Goal: Contribute content

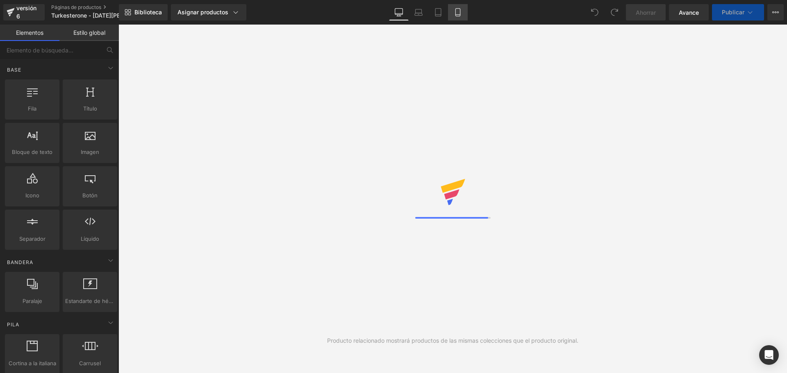
click at [460, 11] on icon at bounding box center [458, 12] width 8 height 8
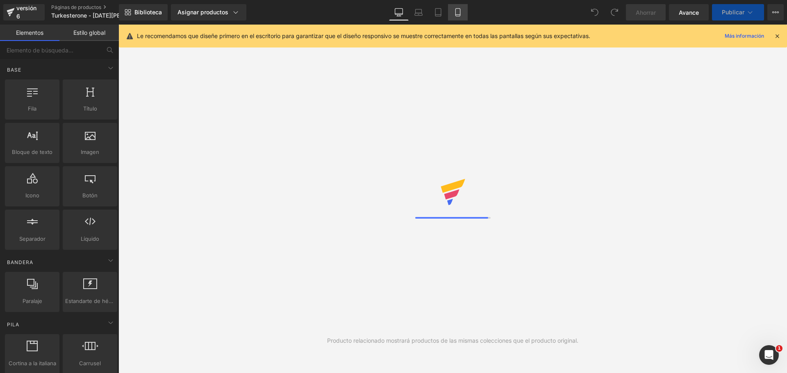
click at [458, 15] on icon at bounding box center [457, 15] width 5 height 0
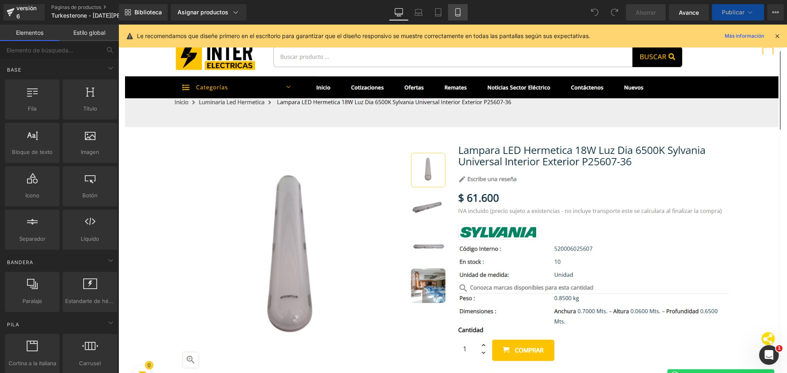
click at [458, 15] on icon at bounding box center [457, 15] width 5 height 0
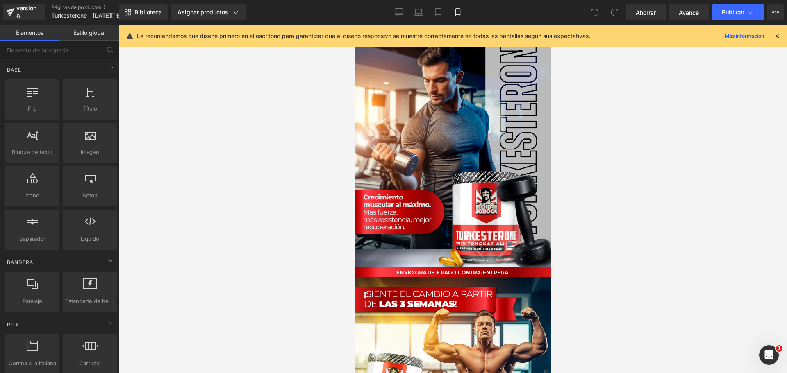
click at [781, 35] on icon at bounding box center [777, 35] width 7 height 7
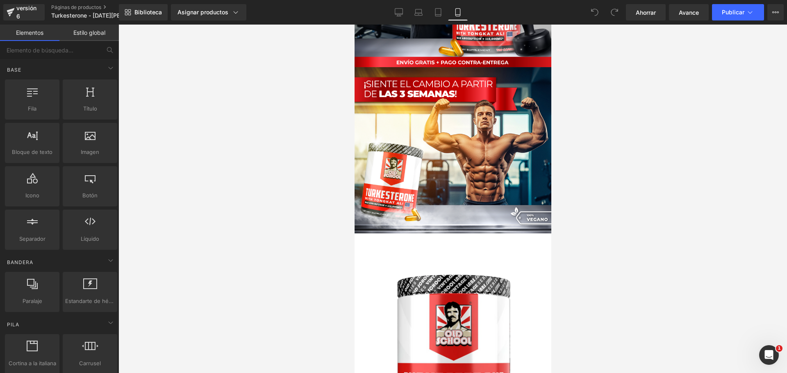
scroll to position [533, 0]
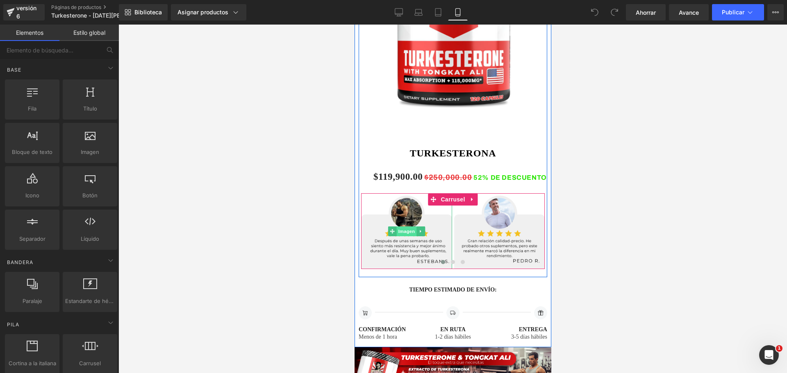
click at [407, 231] on font "Imagen" at bounding box center [406, 231] width 17 height 5
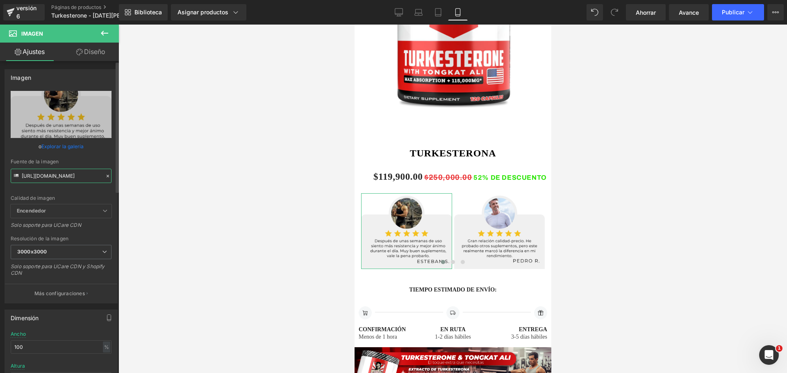
drag, startPoint x: 21, startPoint y: 176, endPoint x: 102, endPoint y: 189, distance: 82.7
click at [102, 189] on div "[URL][DOMAIN_NAME] Reemplazar imagen Subir imagen o Explorar la galería Fuente …" at bounding box center [61, 197] width 112 height 212
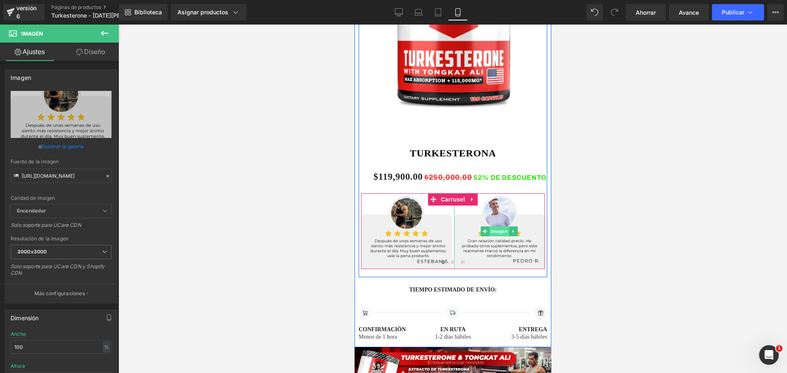
click at [495, 232] on font "Imagen" at bounding box center [499, 231] width 17 height 5
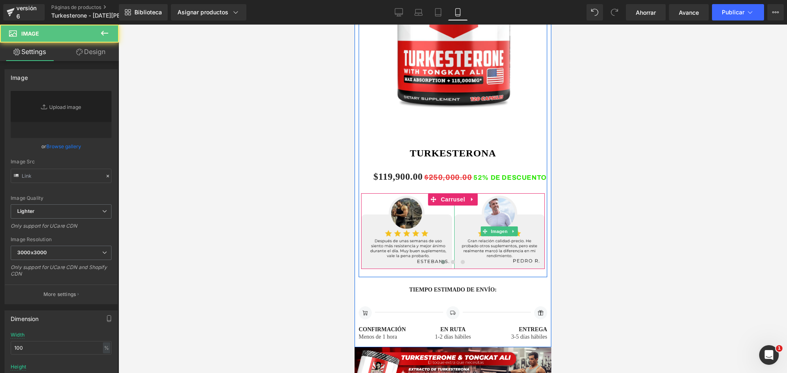
type input "[URL][DOMAIN_NAME]"
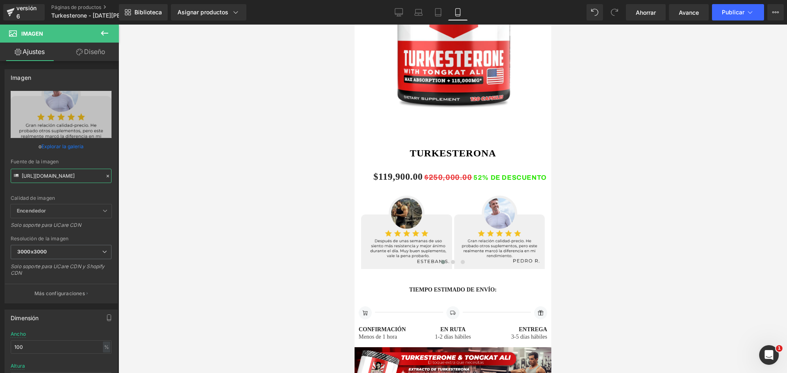
drag, startPoint x: 22, startPoint y: 175, endPoint x: 120, endPoint y: 177, distance: 98.4
click at [120, 177] on div "Imagen Estás previsualizando cómo funciona el Reestilizará tu página. No puedes…" at bounding box center [393, 193] width 787 height 387
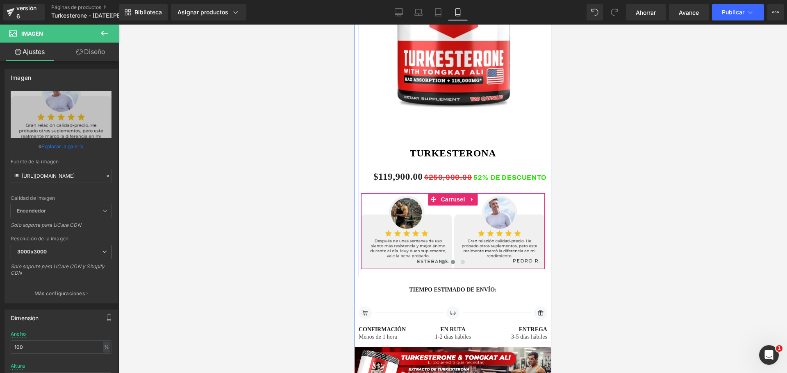
click at [451, 262] on span at bounding box center [453, 262] width 4 height 4
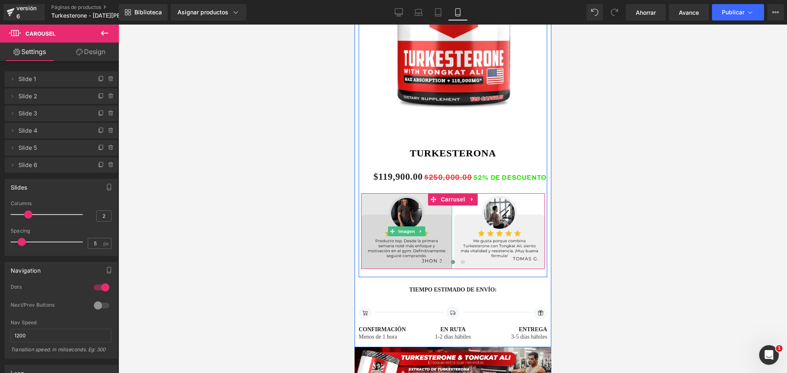
click at [406, 238] on img at bounding box center [406, 231] width 91 height 76
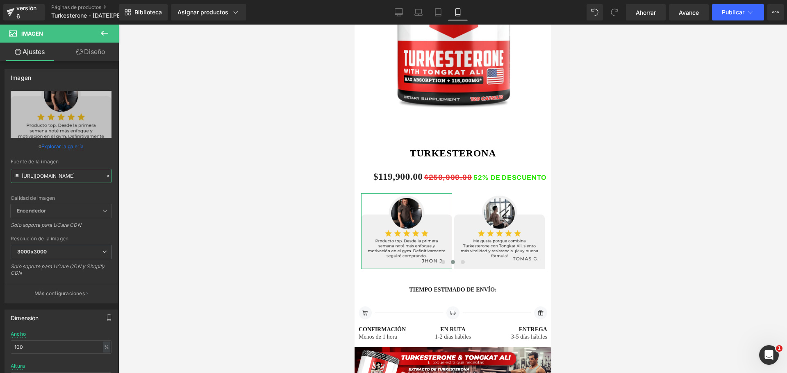
scroll to position [0, 1]
drag, startPoint x: 21, startPoint y: 176, endPoint x: 119, endPoint y: 184, distance: 98.3
click at [119, 184] on div "Imagen Estás previsualizando cómo funciona el Reestilizará tu página. No puedes…" at bounding box center [393, 193] width 787 height 387
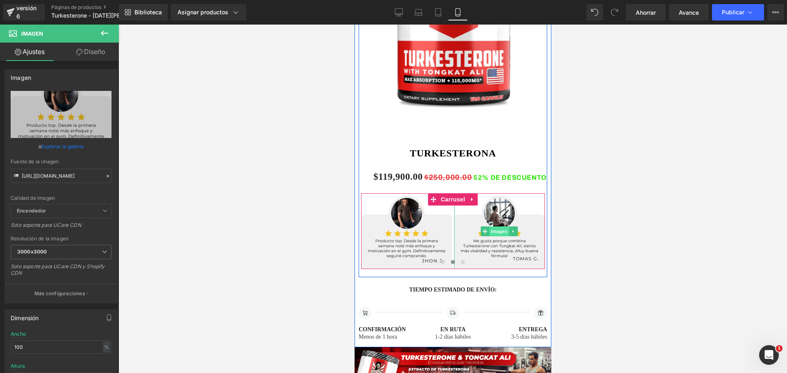
click at [498, 230] on font "Imagen" at bounding box center [499, 231] width 17 height 5
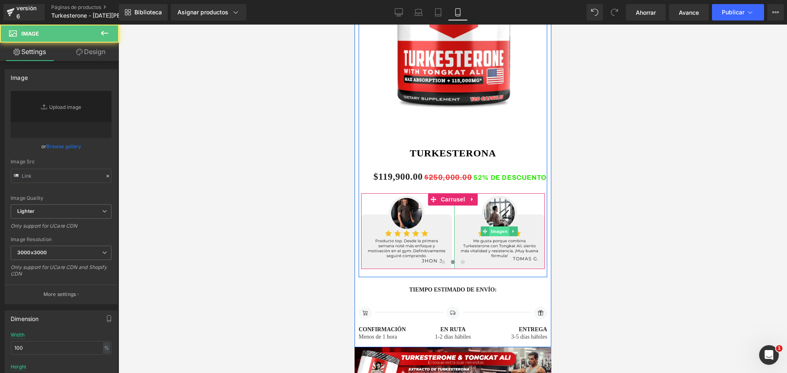
type input "[URL][DOMAIN_NAME]"
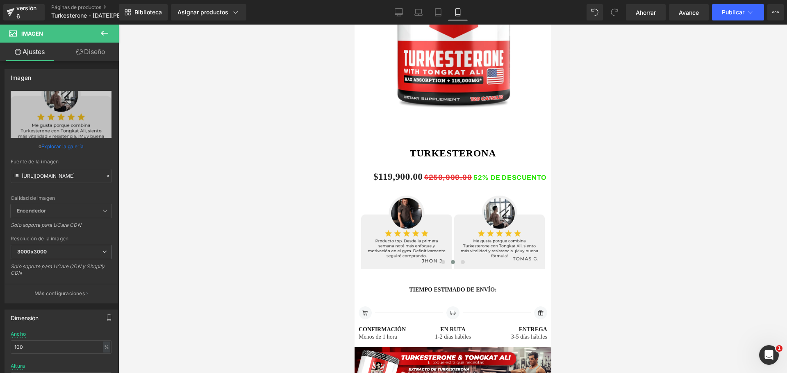
click at [602, 260] on div at bounding box center [452, 199] width 669 height 349
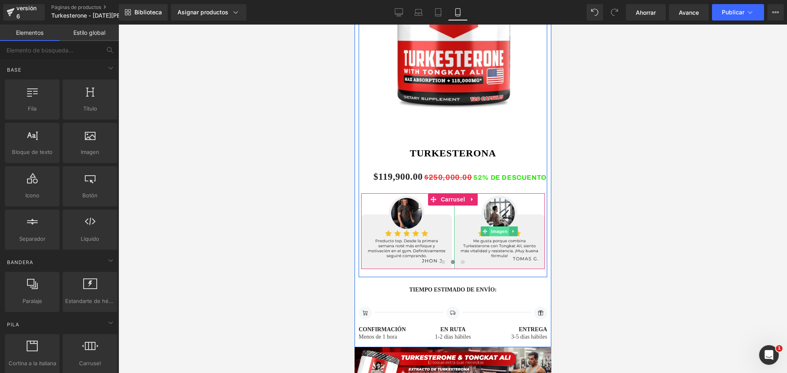
click at [497, 232] on font "Imagen" at bounding box center [499, 231] width 17 height 5
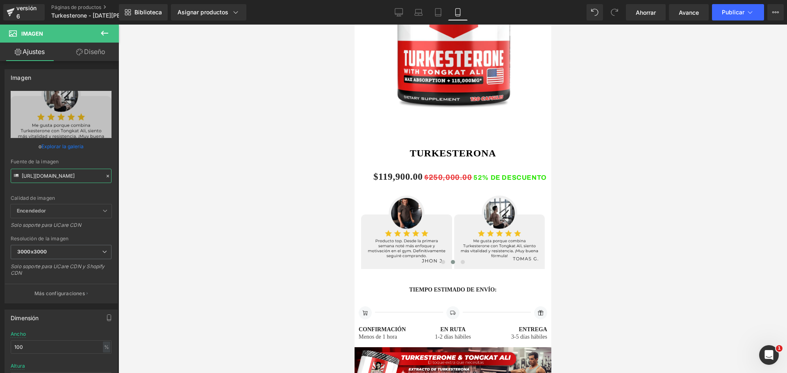
drag, startPoint x: 22, startPoint y: 174, endPoint x: 157, endPoint y: 194, distance: 136.8
click at [157, 194] on div "Imagen Estás previsualizando cómo funciona el Reestilizará tu página. No puedes…" at bounding box center [393, 193] width 787 height 387
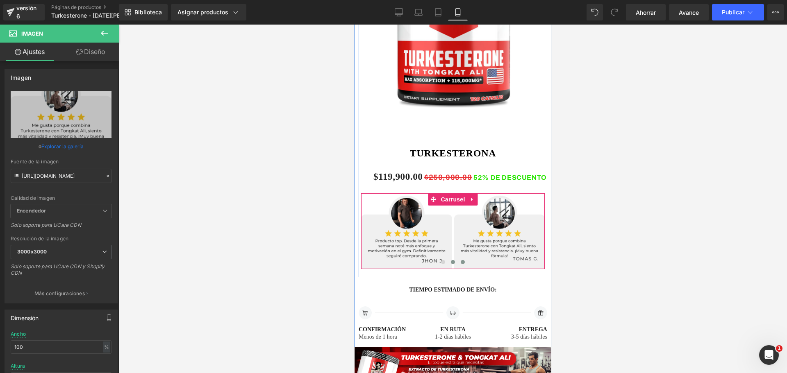
click at [461, 264] on button at bounding box center [462, 262] width 10 height 8
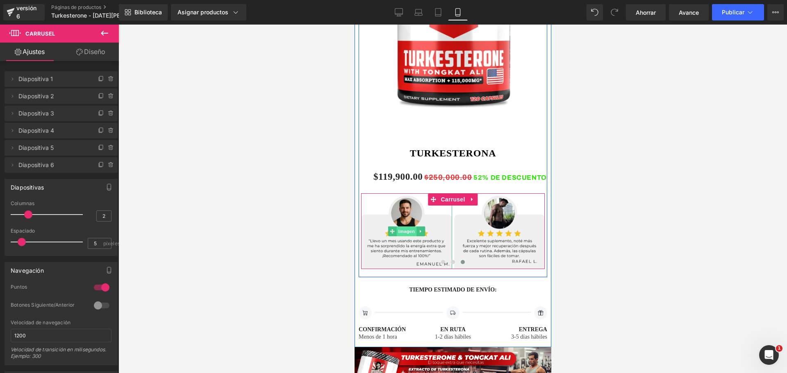
click at [401, 229] on font "Imagen" at bounding box center [406, 231] width 17 height 5
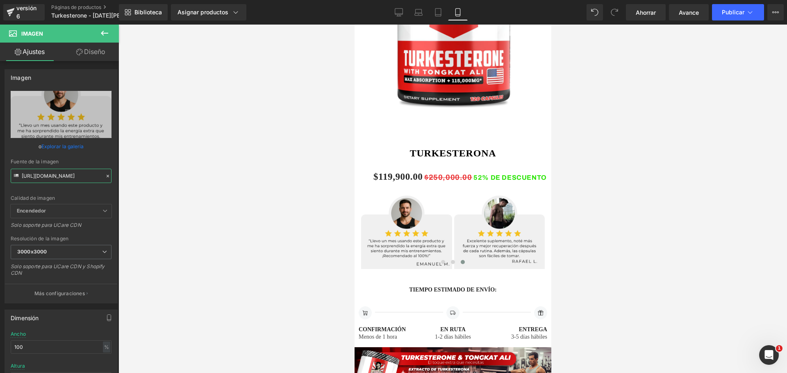
drag, startPoint x: 21, startPoint y: 174, endPoint x: 145, endPoint y: 192, distance: 124.7
click at [145, 192] on div "Imagen Estás previsualizando cómo funciona el Reestilizará tu página. No puedes…" at bounding box center [393, 193] width 787 height 387
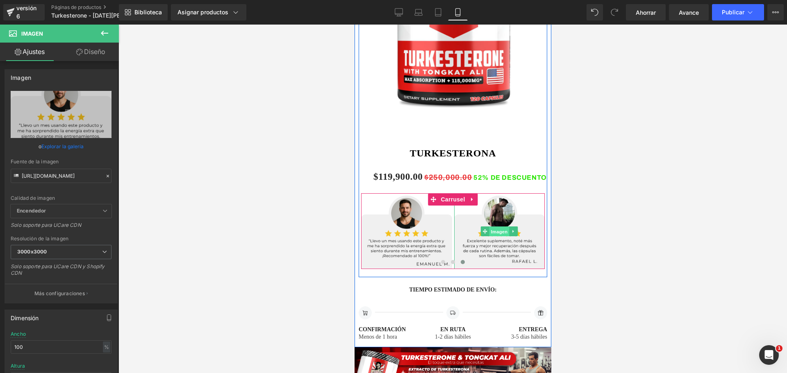
click at [494, 233] on font "Imagen" at bounding box center [499, 231] width 17 height 5
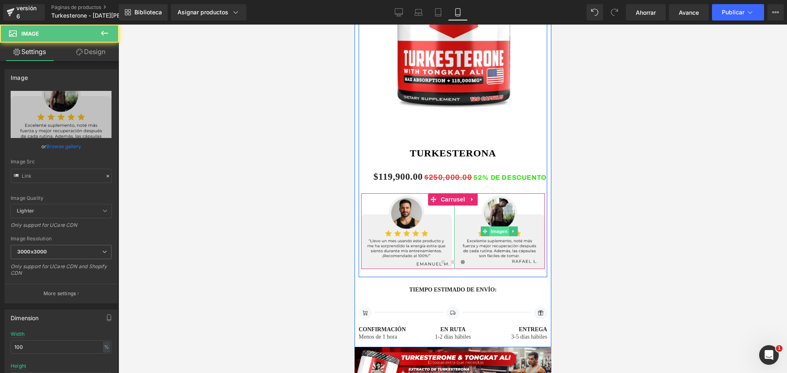
type input "[URL][DOMAIN_NAME]"
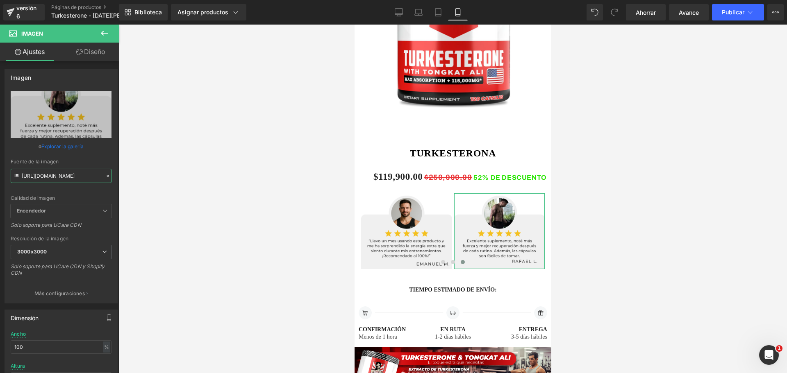
scroll to position [0, 1]
drag, startPoint x: 22, startPoint y: 176, endPoint x: 147, endPoint y: 181, distance: 125.6
click at [147, 181] on div "Imagen Estás previsualizando cómo funciona el Reestilizará tu página. No puedes…" at bounding box center [393, 193] width 787 height 387
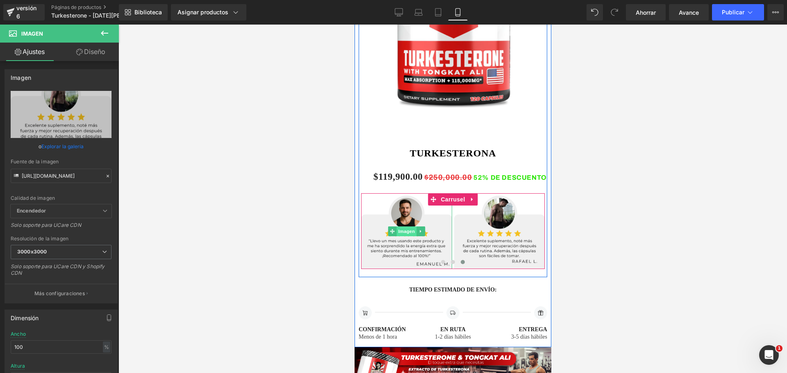
click at [400, 233] on font "Imagen" at bounding box center [406, 231] width 17 height 5
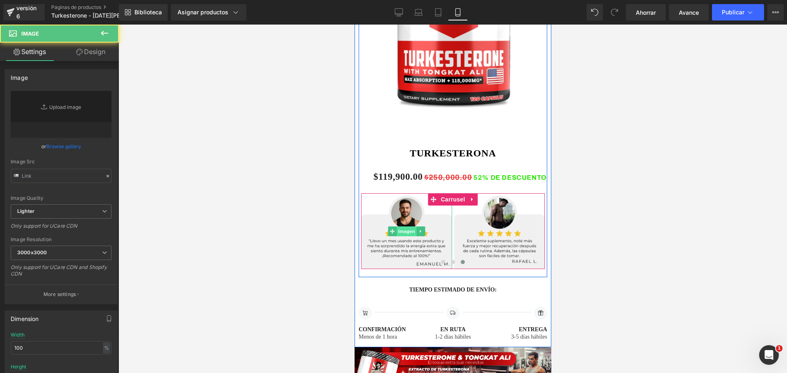
type input "[URL][DOMAIN_NAME]"
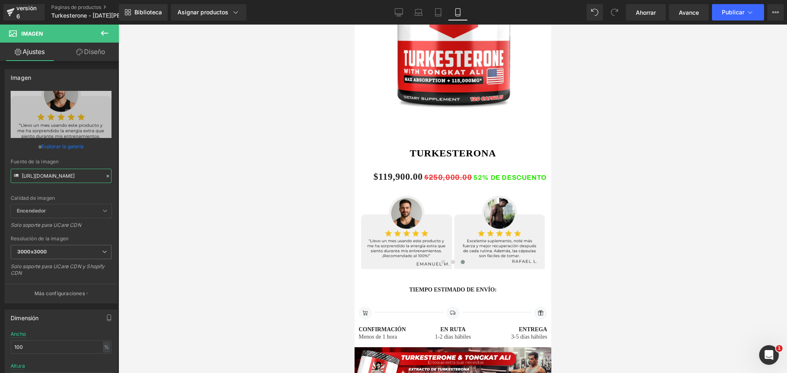
drag, startPoint x: 22, startPoint y: 176, endPoint x: 120, endPoint y: 180, distance: 97.7
click at [120, 180] on div "Imagen Estás previsualizando cómo funciona el Reestilizará tu página. No puedes…" at bounding box center [393, 193] width 787 height 387
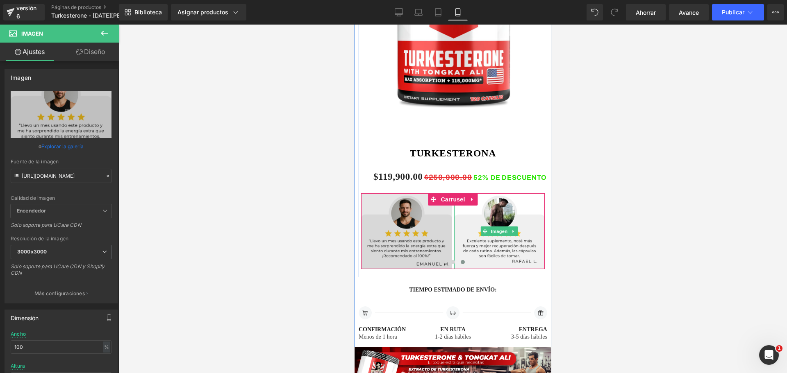
click at [500, 231] on font "Imagen" at bounding box center [499, 231] width 17 height 5
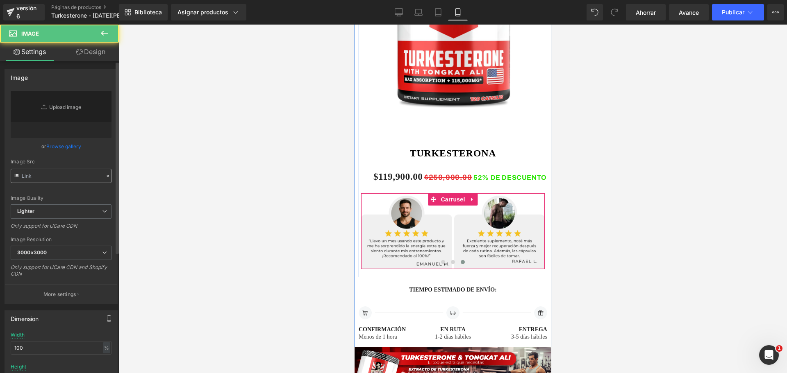
type input "[URL][DOMAIN_NAME]"
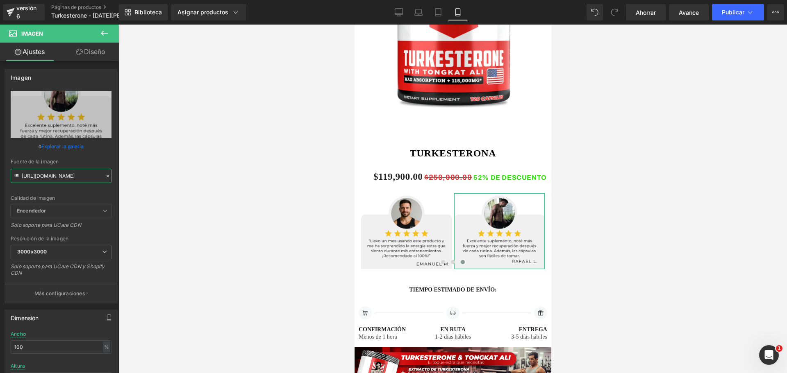
scroll to position [0, 1]
drag, startPoint x: 22, startPoint y: 175, endPoint x: 130, endPoint y: 183, distance: 108.9
click at [130, 183] on div "Imagen Estás previsualizando cómo funciona el Reestilizará tu página. No puedes…" at bounding box center [393, 193] width 787 height 387
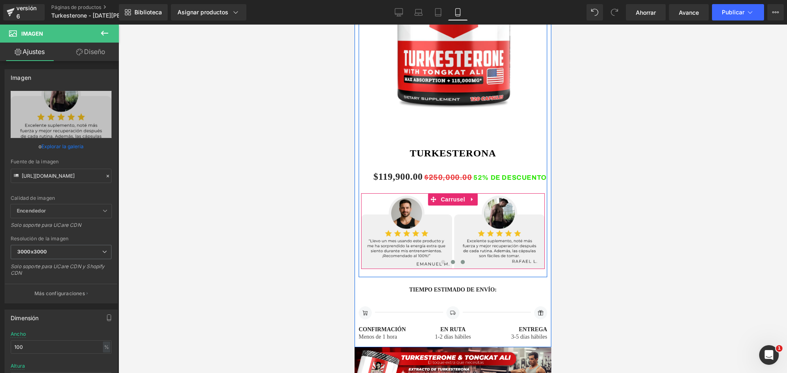
click at [451, 261] on span at bounding box center [453, 262] width 4 height 4
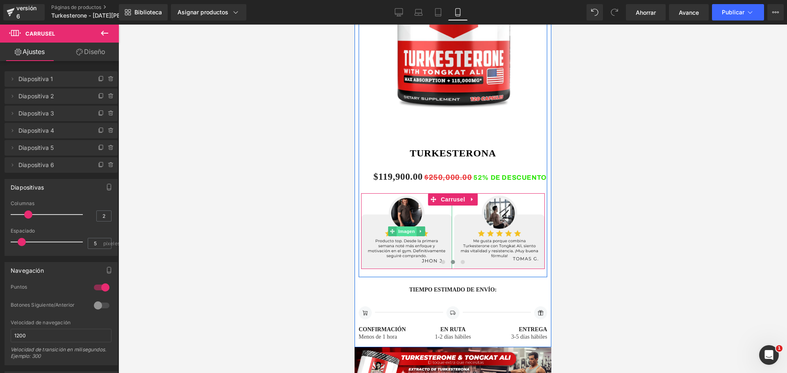
click at [403, 232] on font "Imagen" at bounding box center [406, 231] width 17 height 5
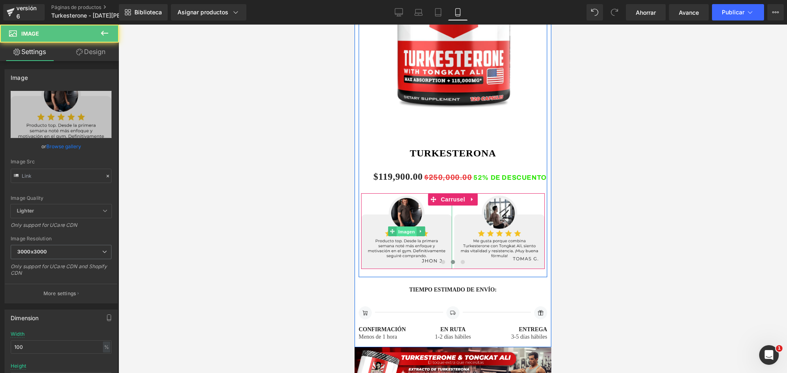
type input "[URL][DOMAIN_NAME]"
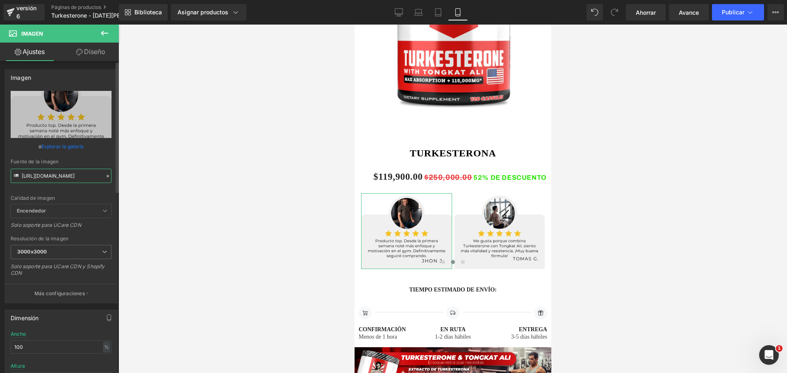
scroll to position [0, 1]
drag, startPoint x: 21, startPoint y: 175, endPoint x: 115, endPoint y: 177, distance: 93.9
click at [115, 177] on div "Imagen [URL][DOMAIN_NAME] Reemplazar imagen Subir imagen o Explorar la galería …" at bounding box center [61, 183] width 123 height 241
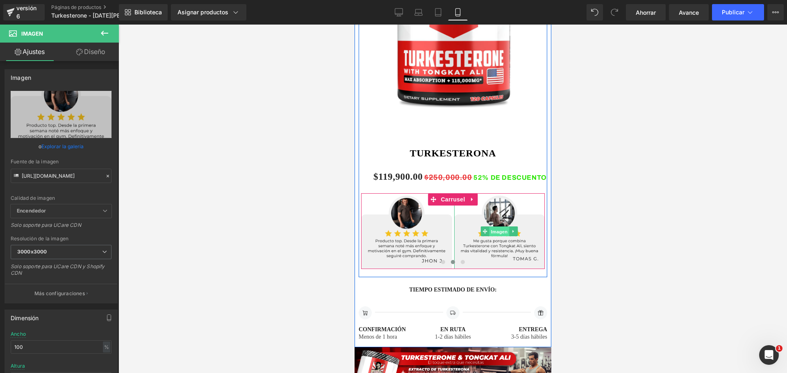
click at [495, 231] on font "Imagen" at bounding box center [499, 231] width 17 height 5
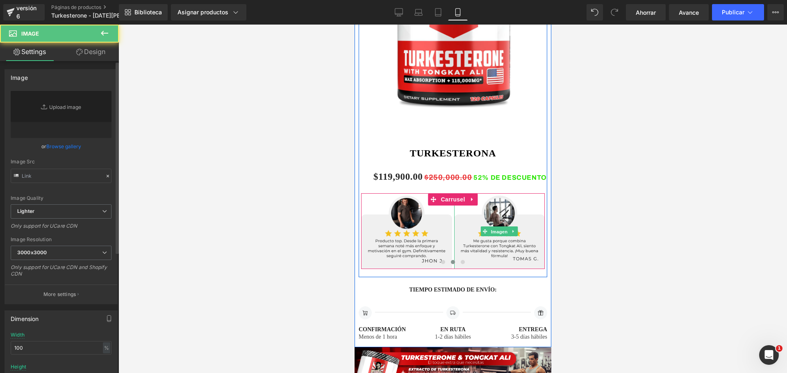
type input "[URL][DOMAIN_NAME]"
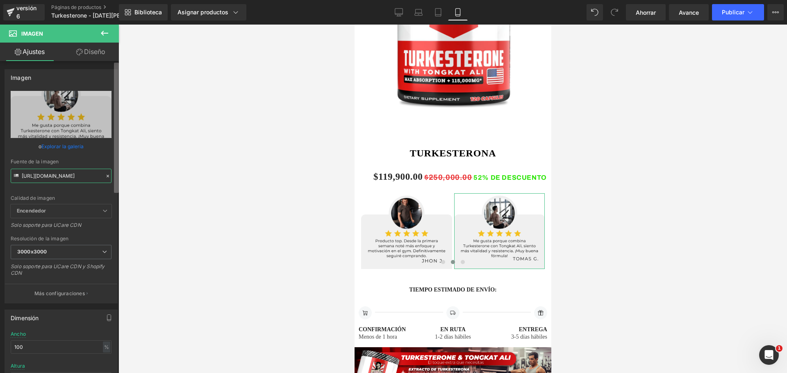
drag, startPoint x: 21, startPoint y: 176, endPoint x: 117, endPoint y: 180, distance: 96.0
click at [117, 180] on div "Imagen [URL][DOMAIN_NAME] Reemplazar imagen Subir imagen o Explorar la galería …" at bounding box center [59, 219] width 119 height 316
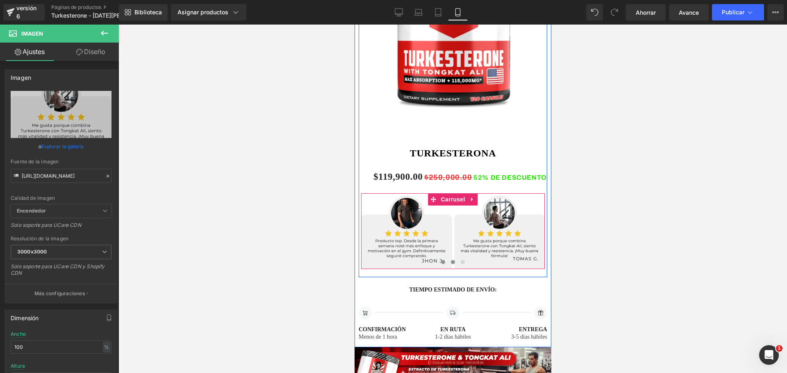
click at [441, 264] on span at bounding box center [443, 262] width 4 height 4
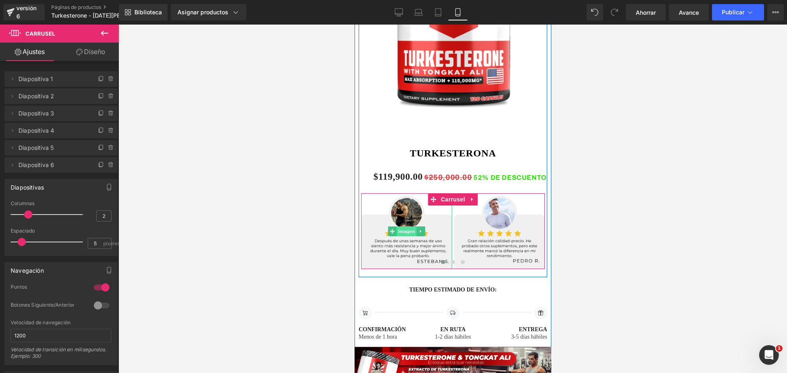
click at [403, 231] on font "Imagen" at bounding box center [406, 231] width 17 height 5
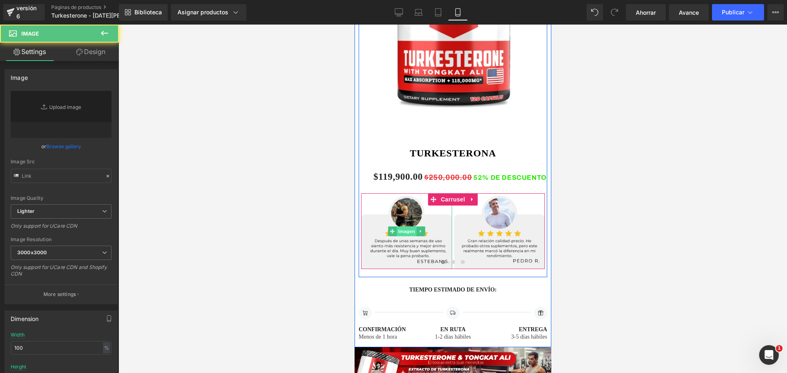
type input "[URL][DOMAIN_NAME]"
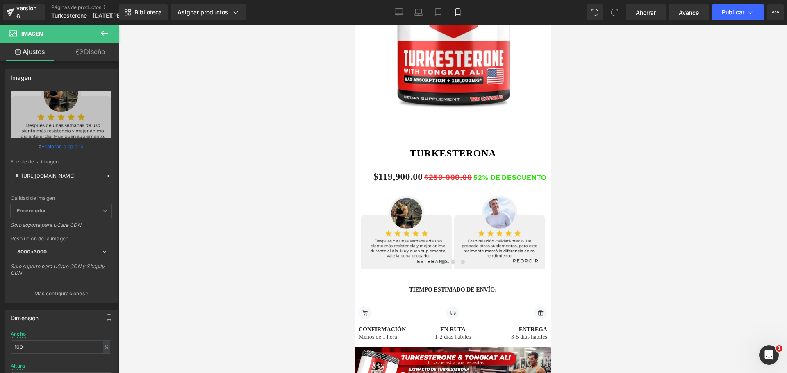
drag, startPoint x: 22, startPoint y: 175, endPoint x: 123, endPoint y: 184, distance: 101.2
click at [123, 184] on div "Imagen Estás previsualizando cómo funciona el Reestilizará tu página. No puedes…" at bounding box center [393, 193] width 787 height 387
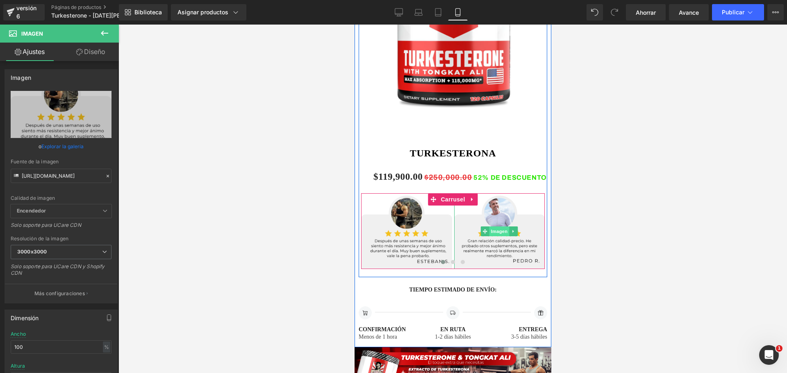
click at [494, 232] on font "Imagen" at bounding box center [499, 231] width 17 height 5
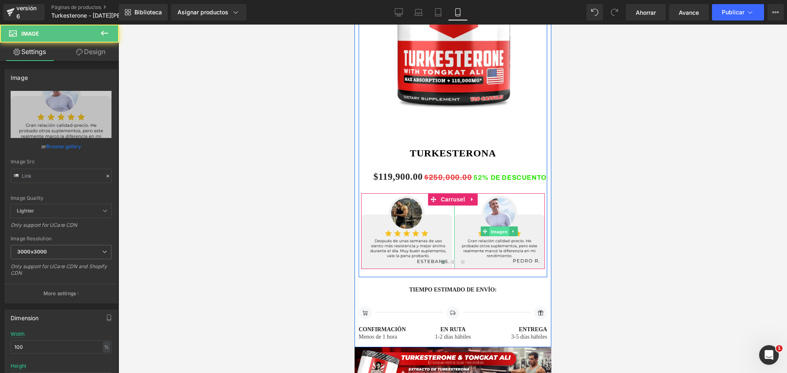
type input "[URL][DOMAIN_NAME]"
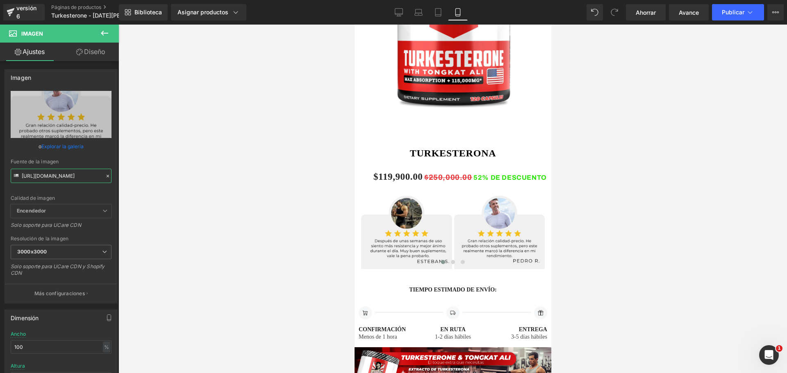
drag, startPoint x: 22, startPoint y: 177, endPoint x: 160, endPoint y: 198, distance: 139.7
click at [160, 198] on div "Imagen Estás previsualizando cómo funciona el Reestilizará tu página. No puedes…" at bounding box center [393, 193] width 787 height 387
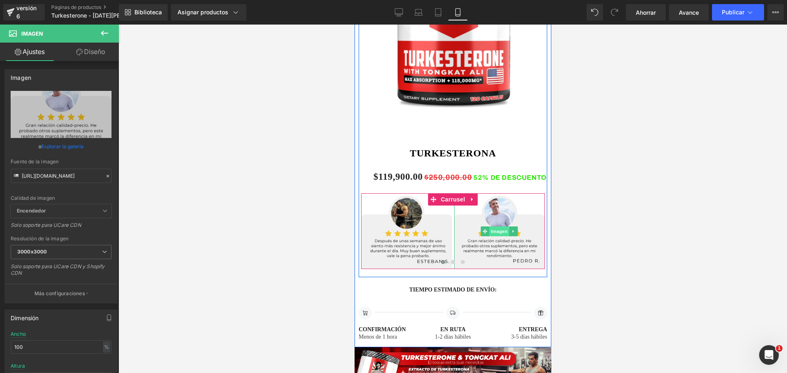
click at [496, 231] on font "Imagen" at bounding box center [499, 231] width 17 height 5
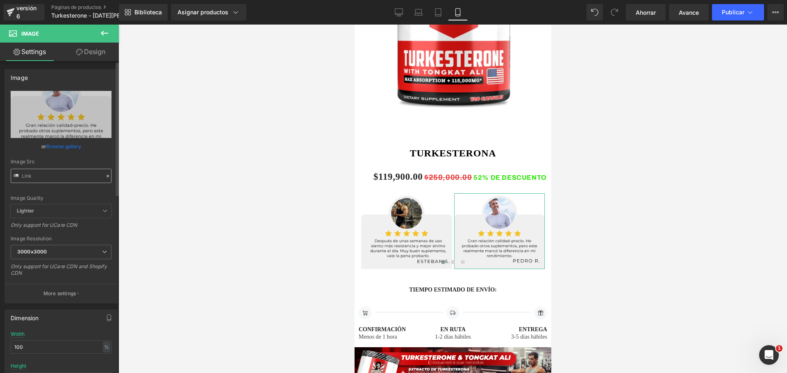
type input "[URL][DOMAIN_NAME]"
drag, startPoint x: 22, startPoint y: 175, endPoint x: 132, endPoint y: 182, distance: 110.5
click at [132, 182] on div "Image Estás previsualizando cómo funciona el Reestilizará tu página. No puedes …" at bounding box center [393, 193] width 787 height 387
click at [204, 123] on div at bounding box center [452, 199] width 669 height 349
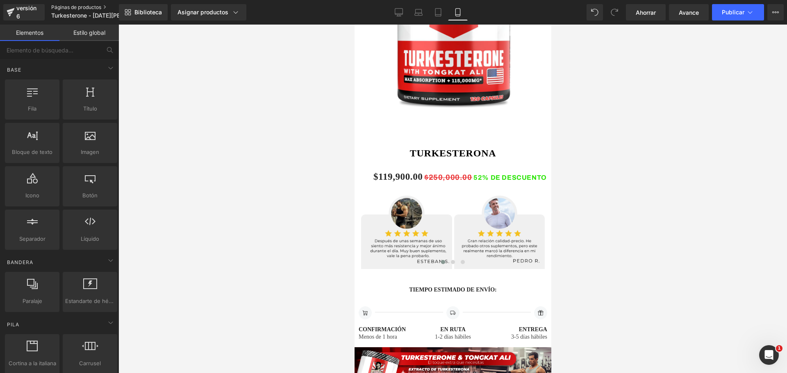
click at [73, 8] on font "Páginas de productos" at bounding box center [76, 7] width 50 height 6
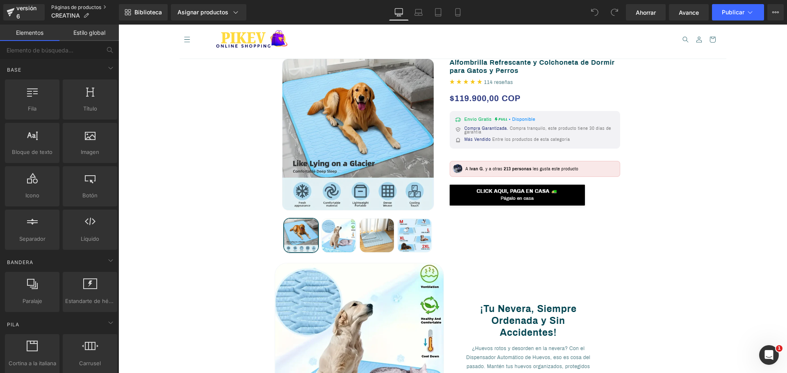
click at [80, 5] on font "Páginas de productos" at bounding box center [76, 7] width 50 height 6
